Goal: Information Seeking & Learning: Learn about a topic

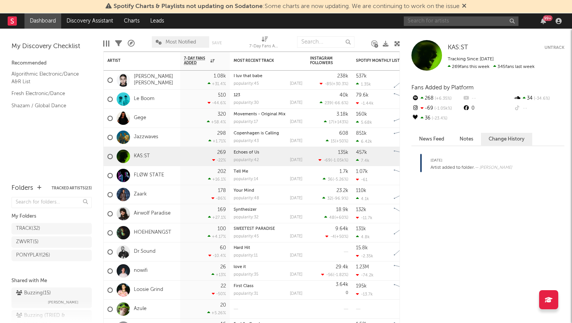
click at [454, 23] on input "text" at bounding box center [461, 21] width 115 height 10
type input "MARZI"
click at [440, 20] on input "MARZI" at bounding box center [461, 21] width 115 height 10
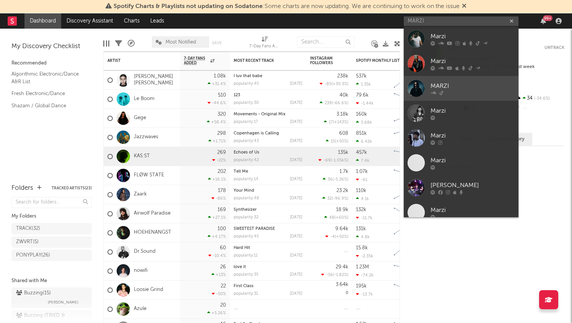
click at [467, 95] on link "MARZI" at bounding box center [461, 88] width 115 height 25
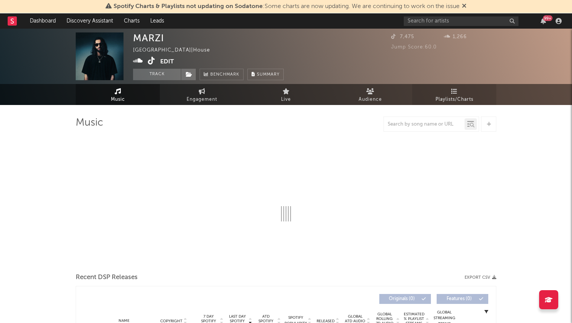
select select "1w"
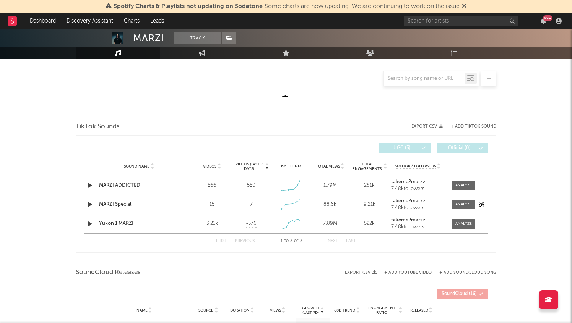
scroll to position [204, 0]
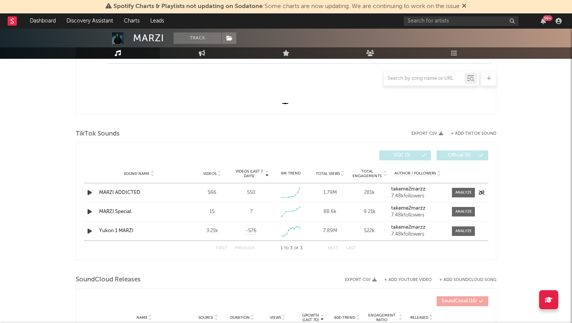
click at [91, 193] on icon "button" at bounding box center [90, 193] width 8 height 10
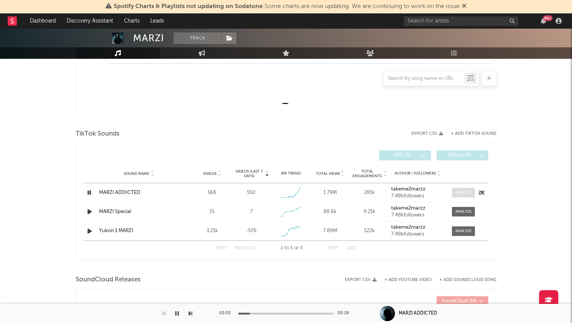
click at [461, 191] on div at bounding box center [463, 193] width 16 height 6
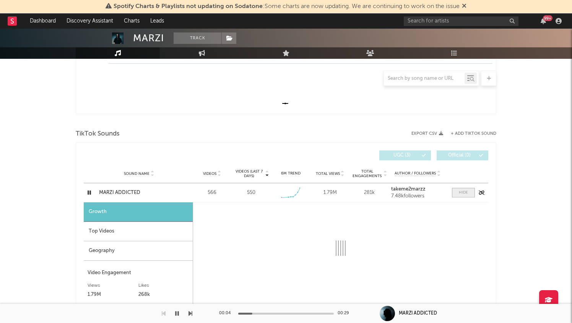
select select "1w"
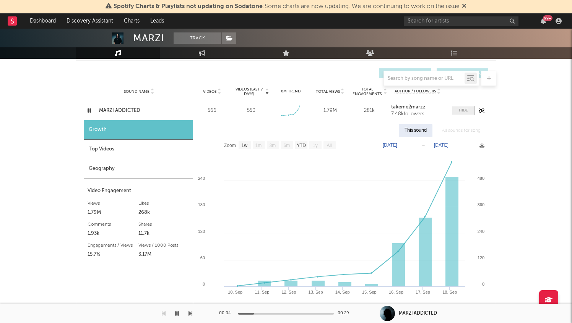
scroll to position [291, 0]
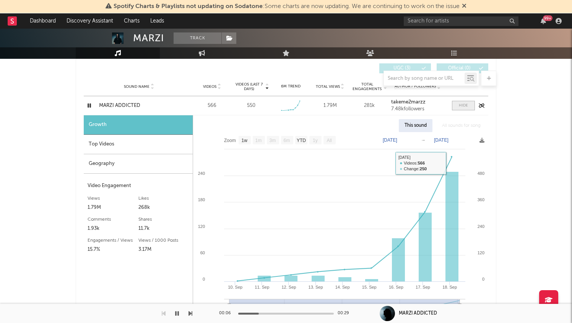
click at [465, 102] on span at bounding box center [463, 106] width 23 height 10
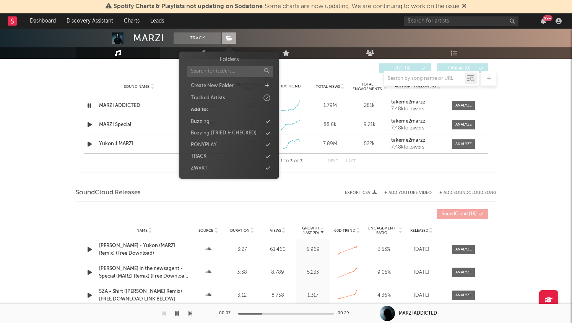
click at [227, 38] on icon at bounding box center [229, 38] width 6 height 5
click at [221, 120] on div "Buzzing" at bounding box center [229, 122] width 88 height 10
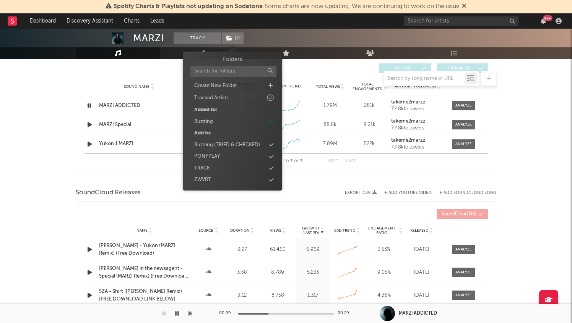
click at [67, 172] on div "MARZI Track ( 1 ) United States | House Edit Track ( 1 ) Benchmark Summary 7,47…" at bounding box center [286, 83] width 572 height 693
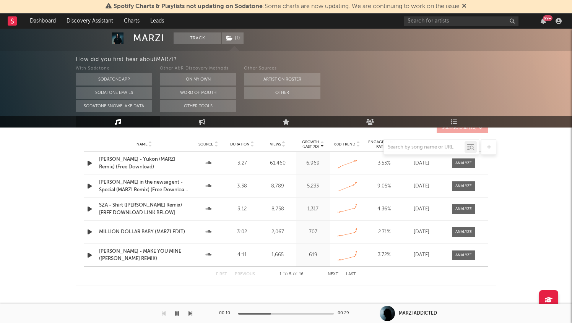
scroll to position [451, 0]
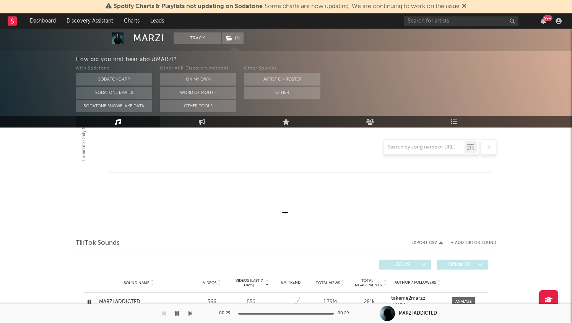
scroll to position [0, 0]
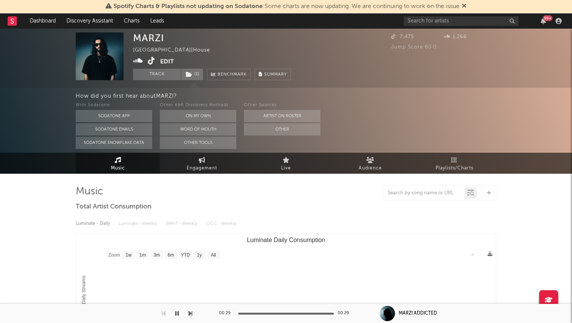
click at [137, 60] on icon at bounding box center [138, 61] width 10 height 8
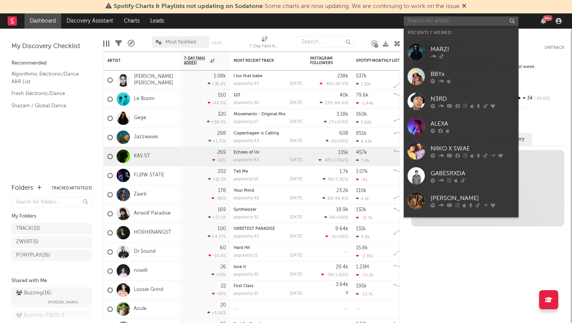
click at [448, 20] on input "text" at bounding box center [461, 21] width 115 height 10
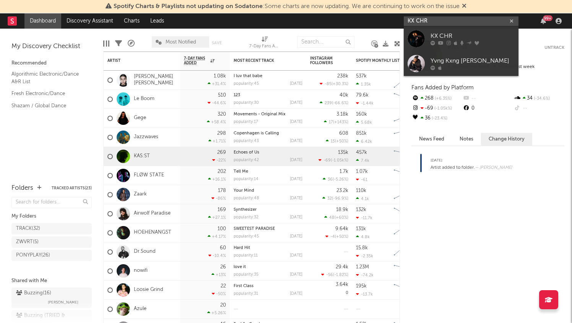
type input "KX CHR"
click at [461, 31] on link "KX CHR" at bounding box center [461, 38] width 115 height 25
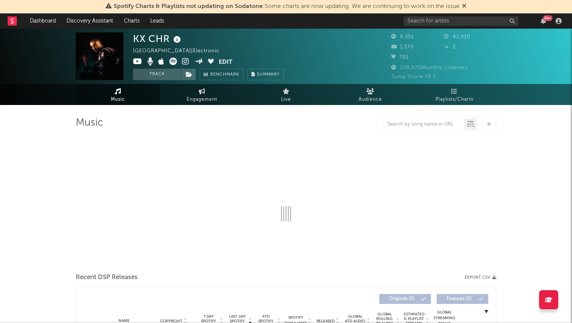
select select "6m"
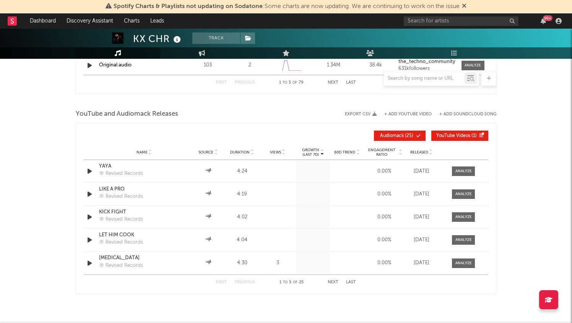
scroll to position [785, 0]
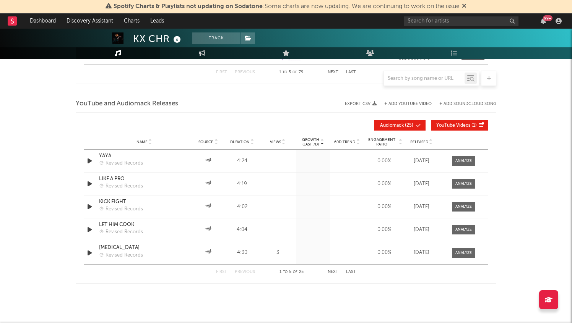
click at [337, 272] on button "Next" at bounding box center [333, 272] width 11 height 4
click at [222, 271] on button "First" at bounding box center [221, 272] width 11 height 4
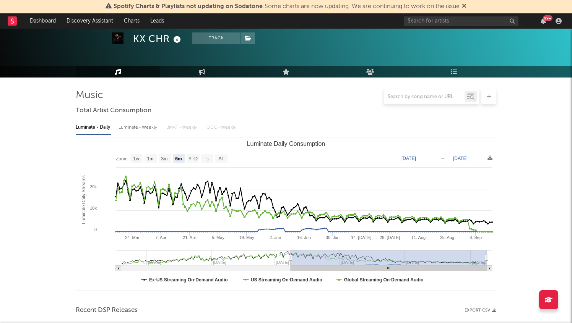
scroll to position [0, 0]
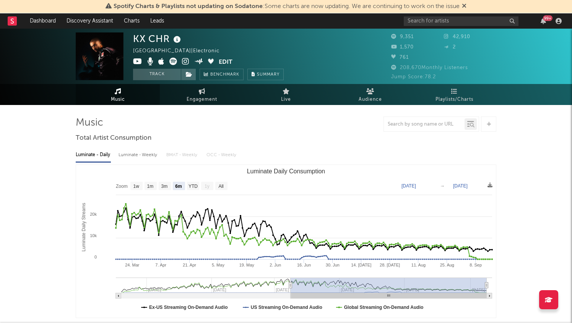
click at [487, 125] on icon at bounding box center [489, 124] width 4 height 5
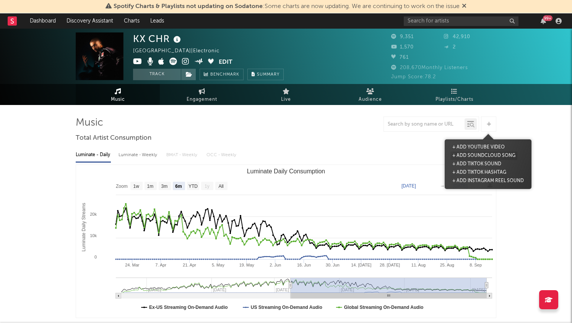
click at [481, 153] on button "+ Add SoundCloud Song" at bounding box center [483, 156] width 67 height 8
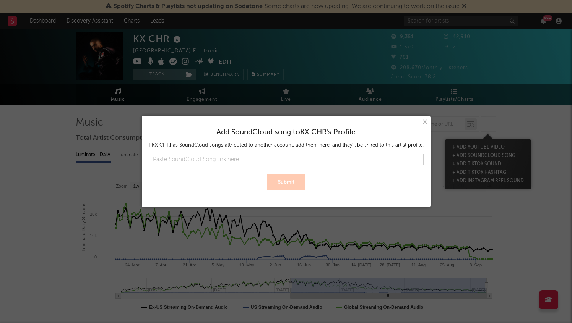
scroll to position [0, 190]
type input "https://soundcloud.com/kxchr/satisfaction-kx-chr-hard?si=e011d0c1792d42e7bc7e94…"
click at [284, 158] on input "text" at bounding box center [286, 159] width 275 height 11
paste input "https://soundcloud.com/kxchr/satisfaction-kx-chr-hard?si=e011d0c1792d42e7bc7e94…"
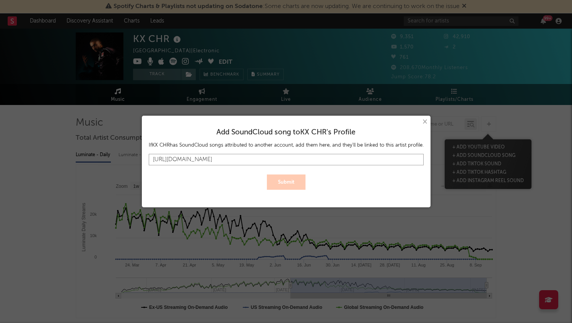
scroll to position [0, 190]
type input "https://soundcloud.com/kxchr/satisfaction-kx-chr-hard?si=e011d0c1792d42e7bc7e94…"
click at [291, 184] on button "Submit" at bounding box center [286, 182] width 39 height 15
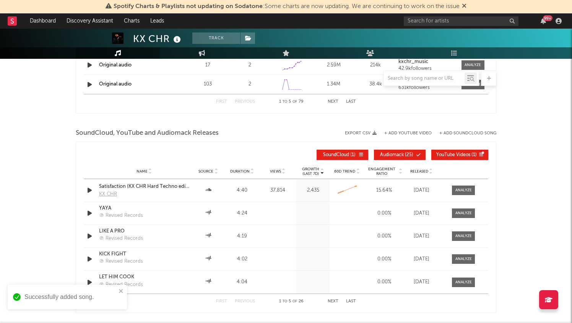
scroll to position [775, 0]
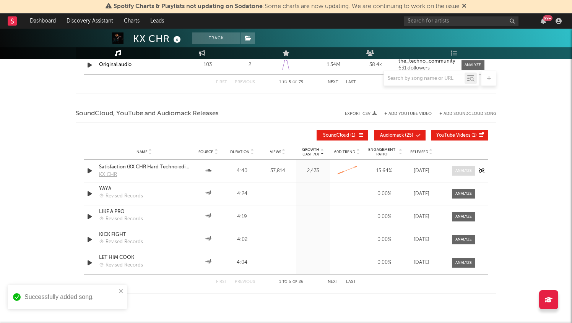
click at [468, 170] on div at bounding box center [463, 171] width 16 height 6
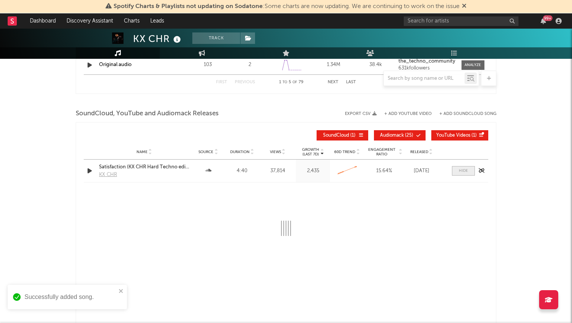
select select "All"
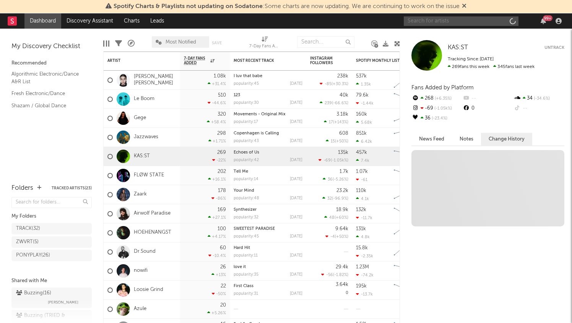
click at [439, 20] on input "text" at bounding box center [461, 21] width 115 height 10
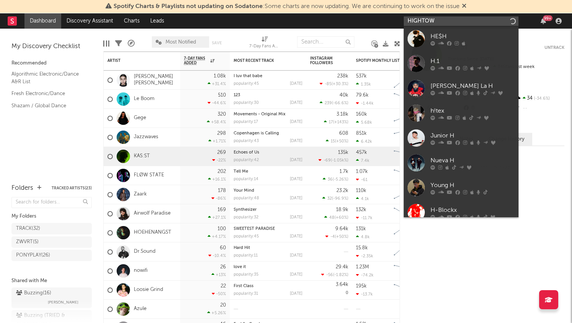
type input "[GEOGRAPHIC_DATA]"
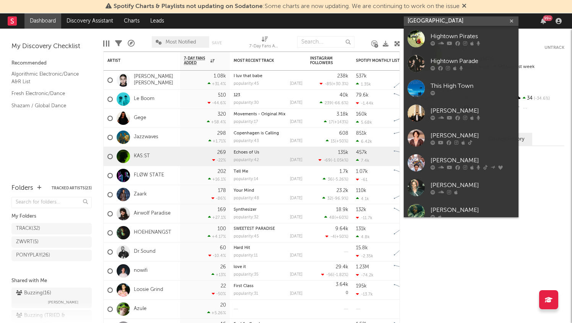
click at [477, 19] on input "[GEOGRAPHIC_DATA]" at bounding box center [461, 21] width 115 height 10
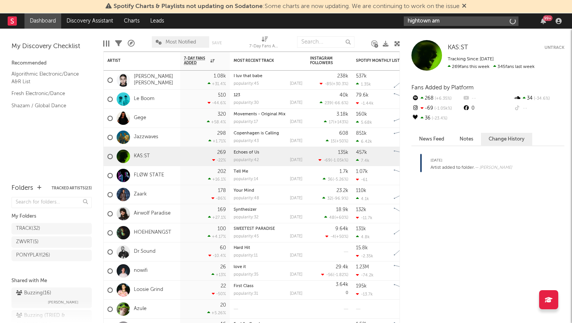
type input "hightown ams"
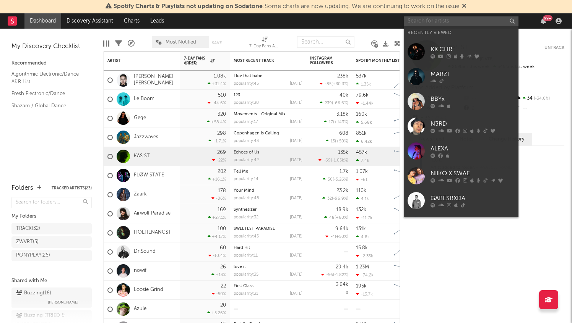
paste input "https://soundcloud.com/hightown-amsterdam"
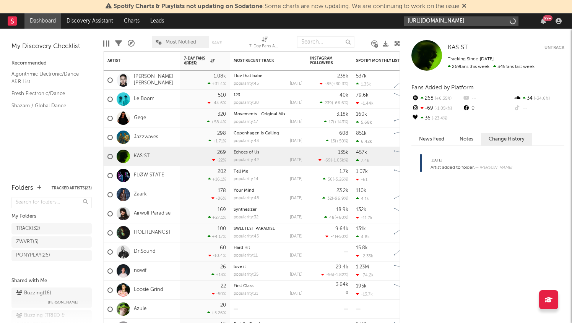
scroll to position [0, 16]
type input "https://soundcloud.com/hightown-amsterdam"
click at [485, 23] on input "https://soundcloud.com/hightown-amsterdam" at bounding box center [461, 21] width 115 height 10
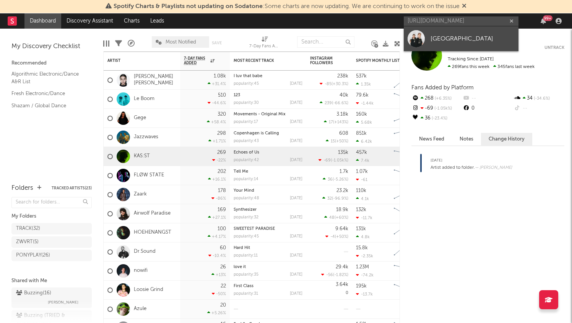
scroll to position [0, 0]
click at [480, 38] on div "[GEOGRAPHIC_DATA]" at bounding box center [472, 38] width 84 height 9
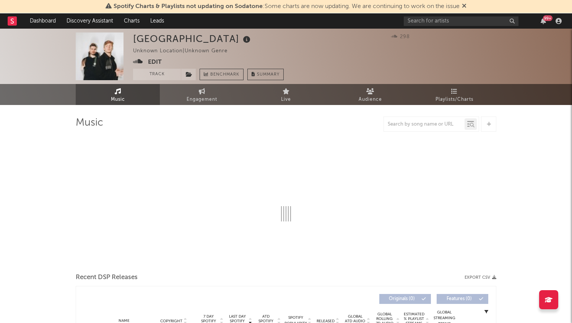
select select "1w"
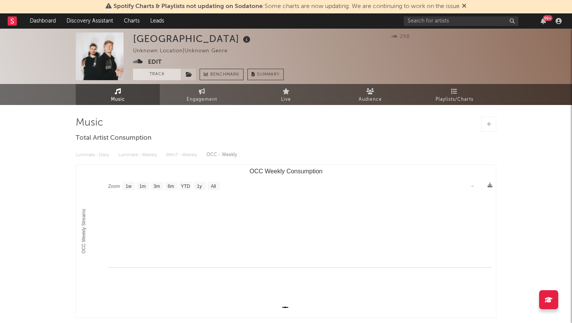
click at [157, 75] on button "Track" at bounding box center [157, 74] width 48 height 11
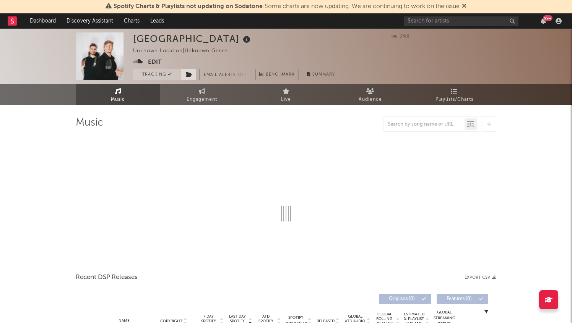
select select "1w"
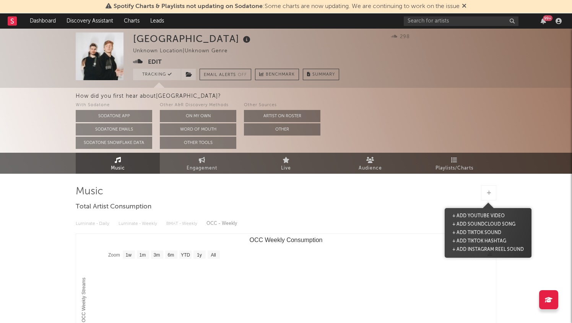
click at [489, 198] on div at bounding box center [488, 192] width 15 height 15
click at [474, 224] on button "+ Add SoundCloud Song" at bounding box center [483, 225] width 67 height 8
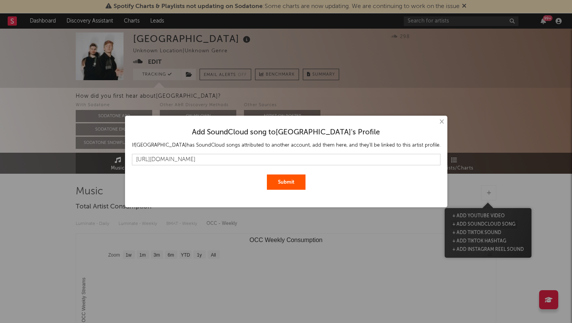
scroll to position [0, 255]
type input "https://soundcloud.com/hightown-amsterdam/the-sound-of-violence-hightowns-edit?…"
click at [285, 186] on button "Submit" at bounding box center [286, 182] width 39 height 15
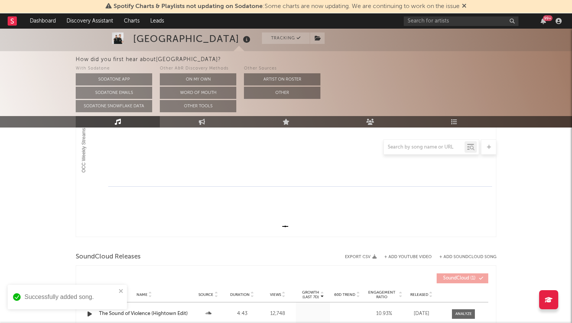
scroll to position [229, 0]
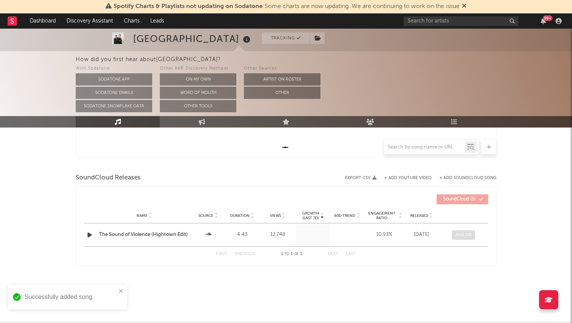
click at [467, 233] on div at bounding box center [463, 235] width 16 height 6
select select "1w"
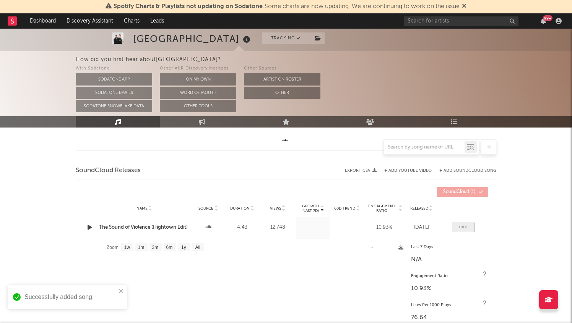
click at [466, 229] on div at bounding box center [463, 228] width 9 height 6
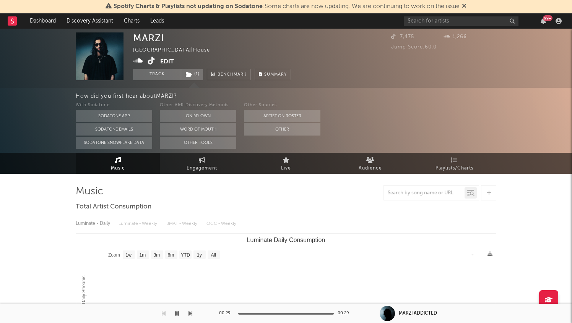
select select "1w"
click at [16, 22] on rect at bounding box center [12, 20] width 9 height 9
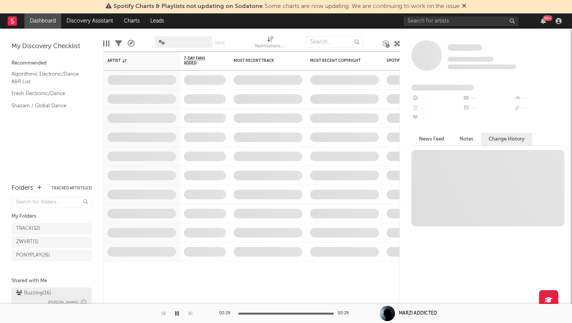
click at [41, 289] on div "Buzzing ( 16 )" at bounding box center [33, 293] width 35 height 9
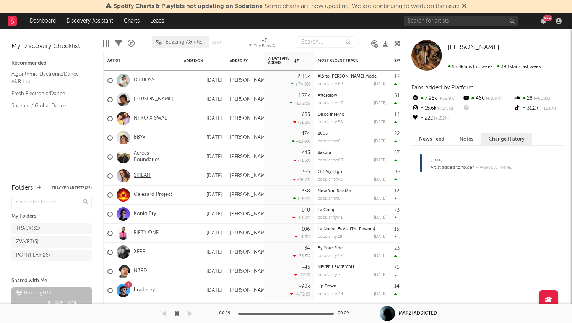
click at [141, 174] on link "SKILAH" at bounding box center [142, 176] width 17 height 6
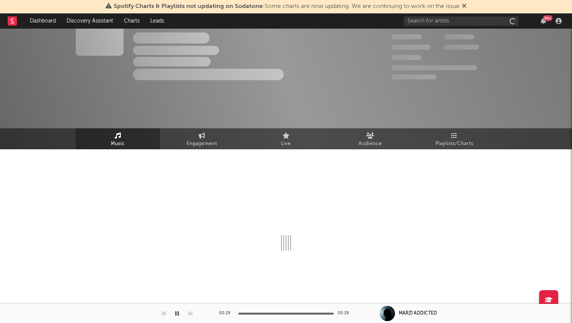
select select "6m"
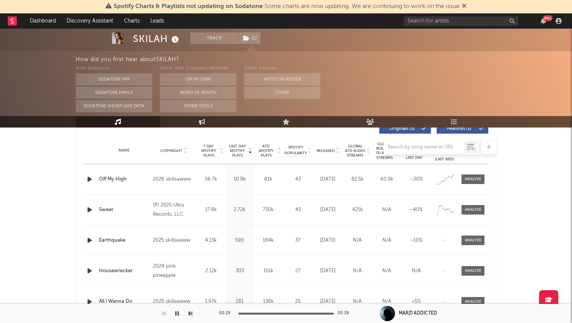
scroll to position [285, 0]
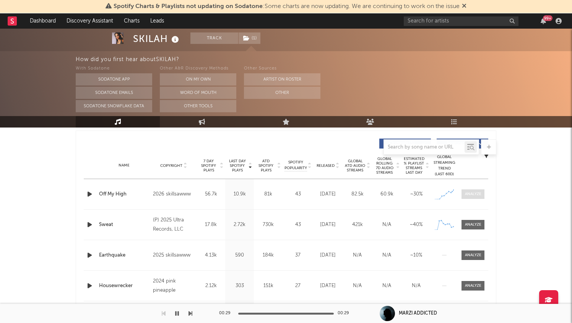
click at [471, 193] on div at bounding box center [473, 194] width 16 height 6
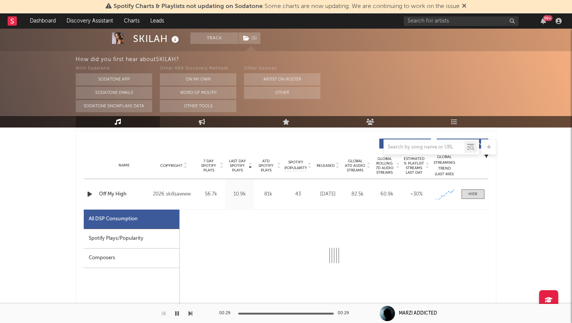
select select "1w"
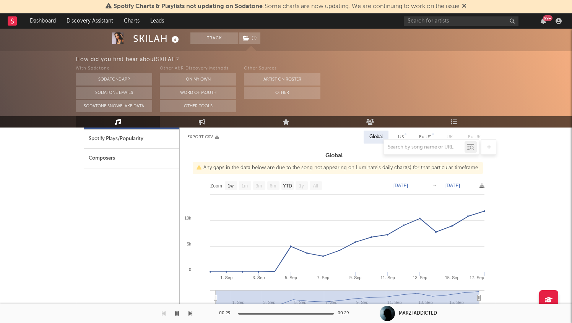
scroll to position [360, 0]
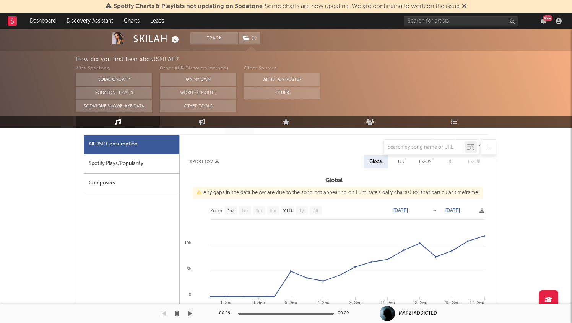
click at [137, 173] on div "Spotify Plays/Popularity" at bounding box center [132, 163] width 96 height 19
select select "1w"
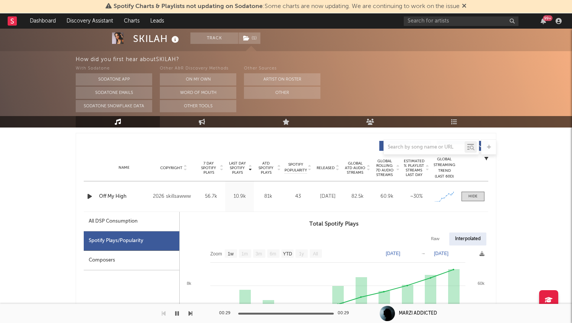
scroll to position [278, 0]
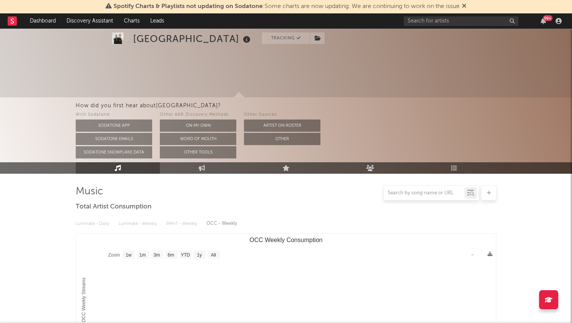
select select "1w"
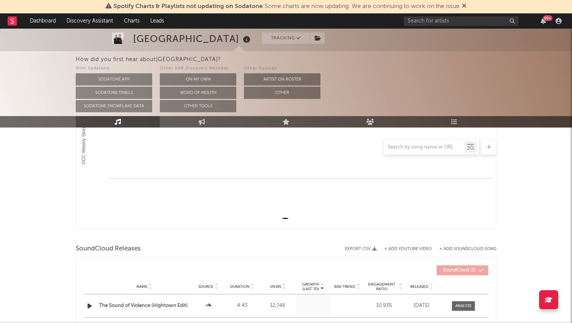
scroll to position [229, 0]
